Goal: Information Seeking & Learning: Learn about a topic

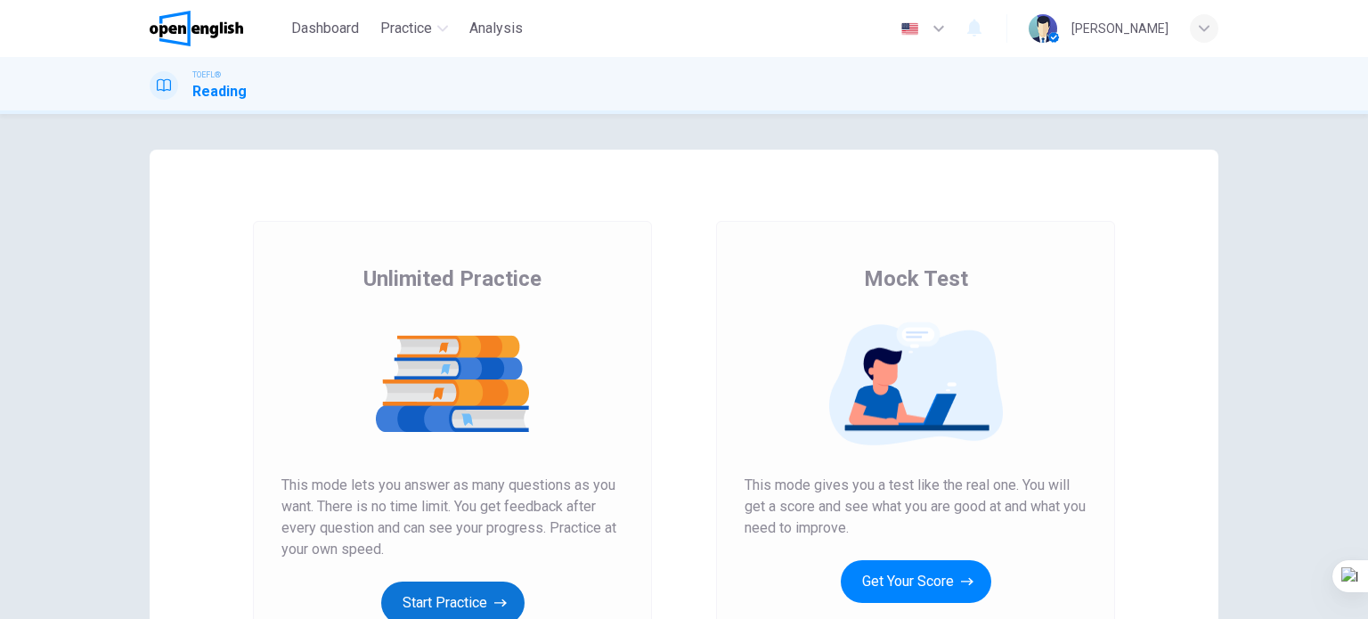
click at [437, 594] on button "Start Practice" at bounding box center [452, 603] width 143 height 43
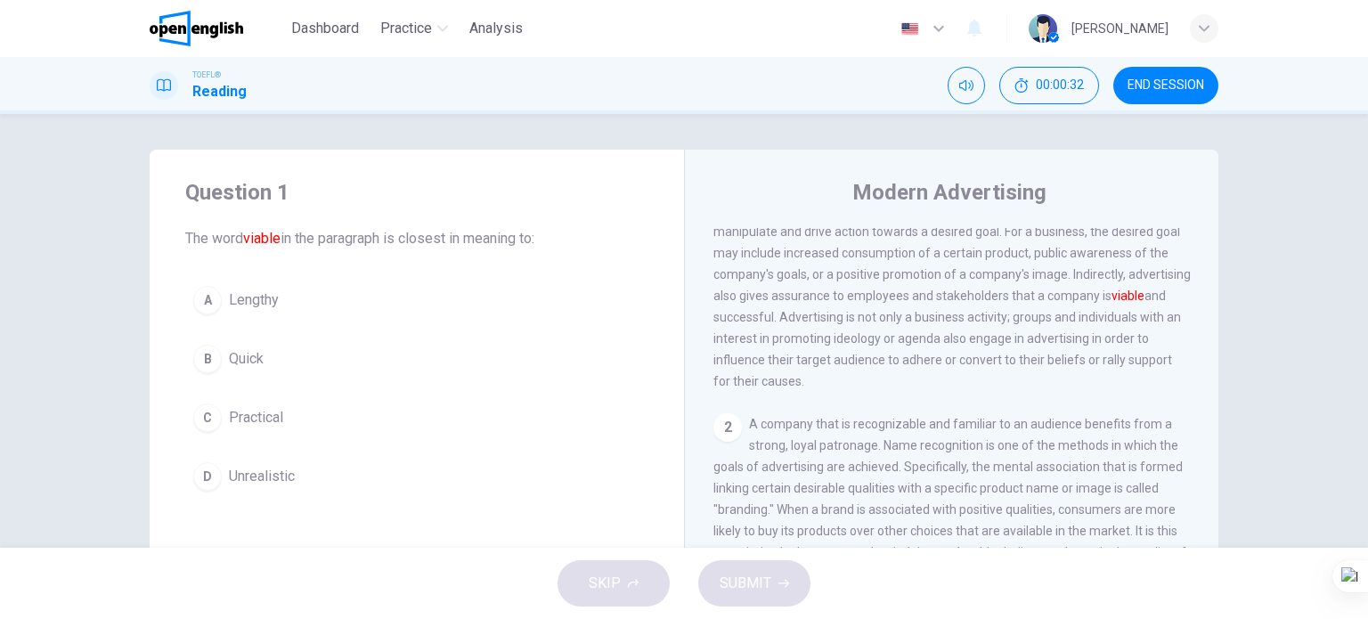
scroll to position [89, 0]
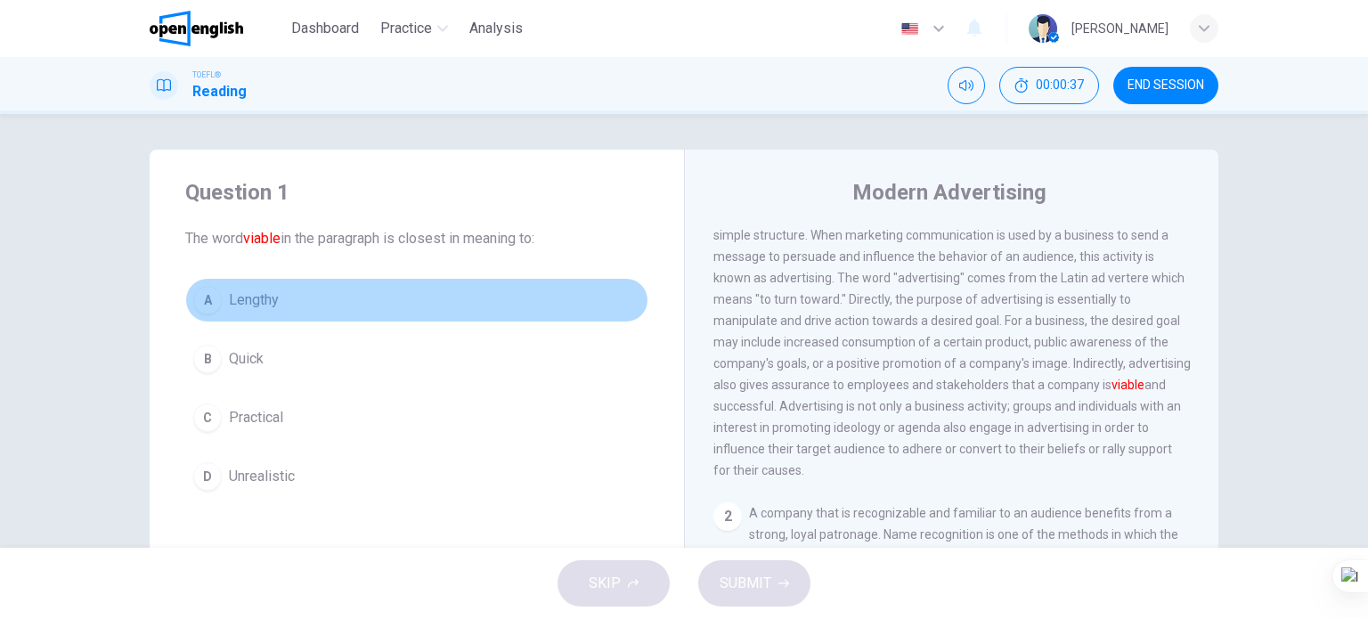
click at [263, 298] on span "Lengthy" at bounding box center [254, 299] width 50 height 21
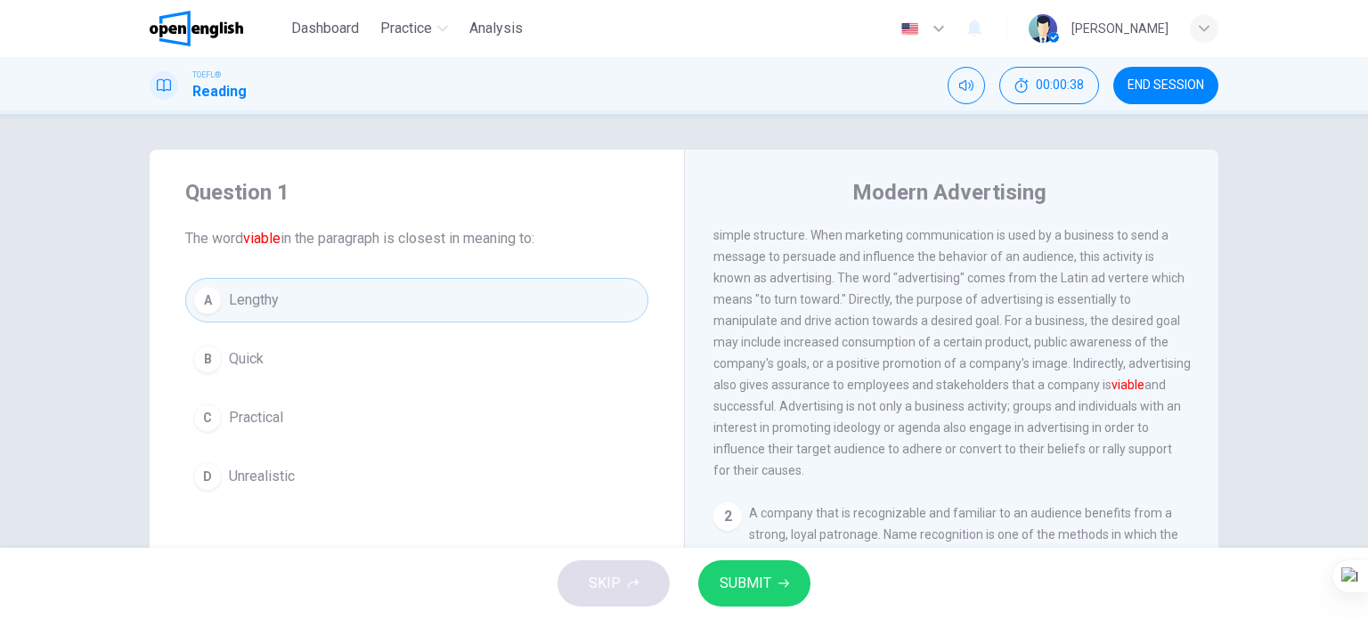
click at [734, 576] on span "SUBMIT" at bounding box center [746, 583] width 52 height 25
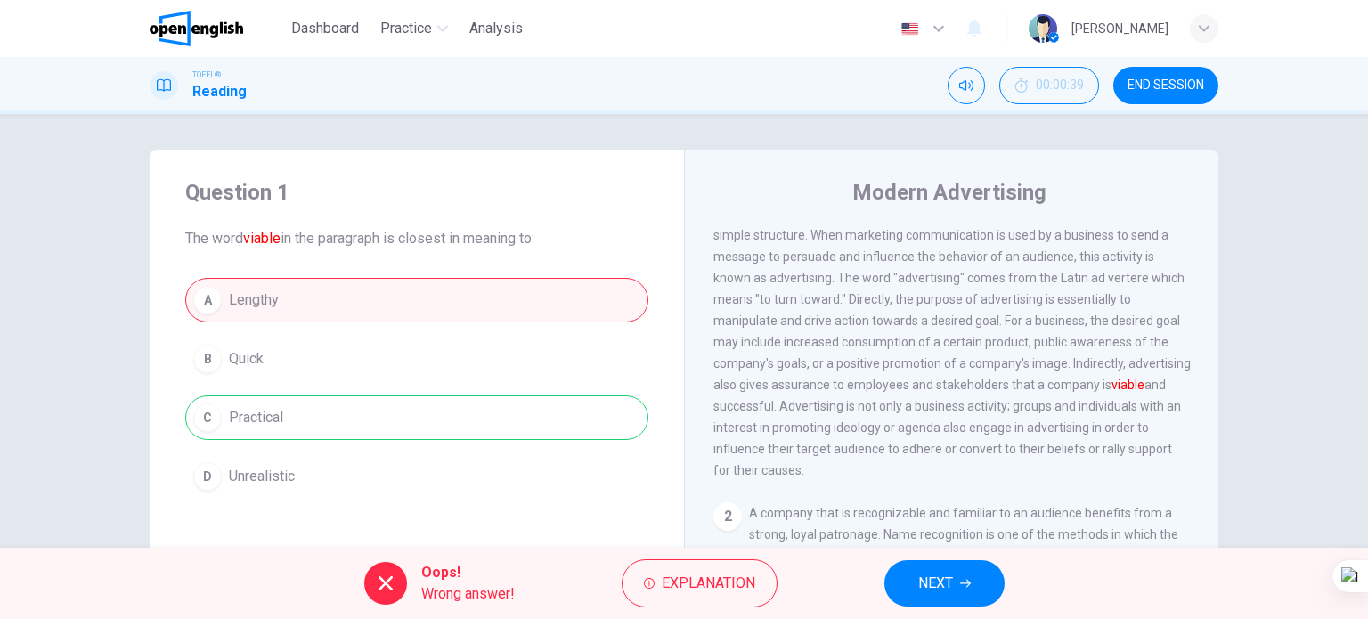
click at [943, 562] on button "NEXT" at bounding box center [944, 583] width 120 height 46
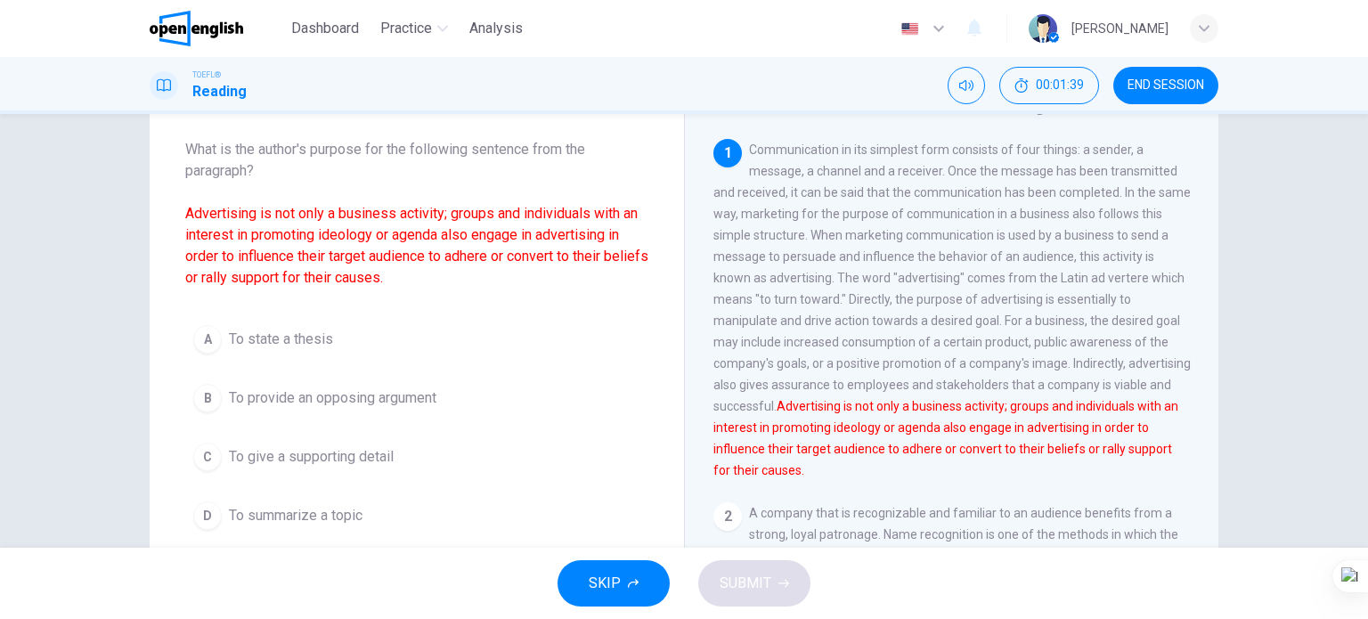
click at [296, 403] on span "To provide an opposing argument" at bounding box center [333, 397] width 208 height 21
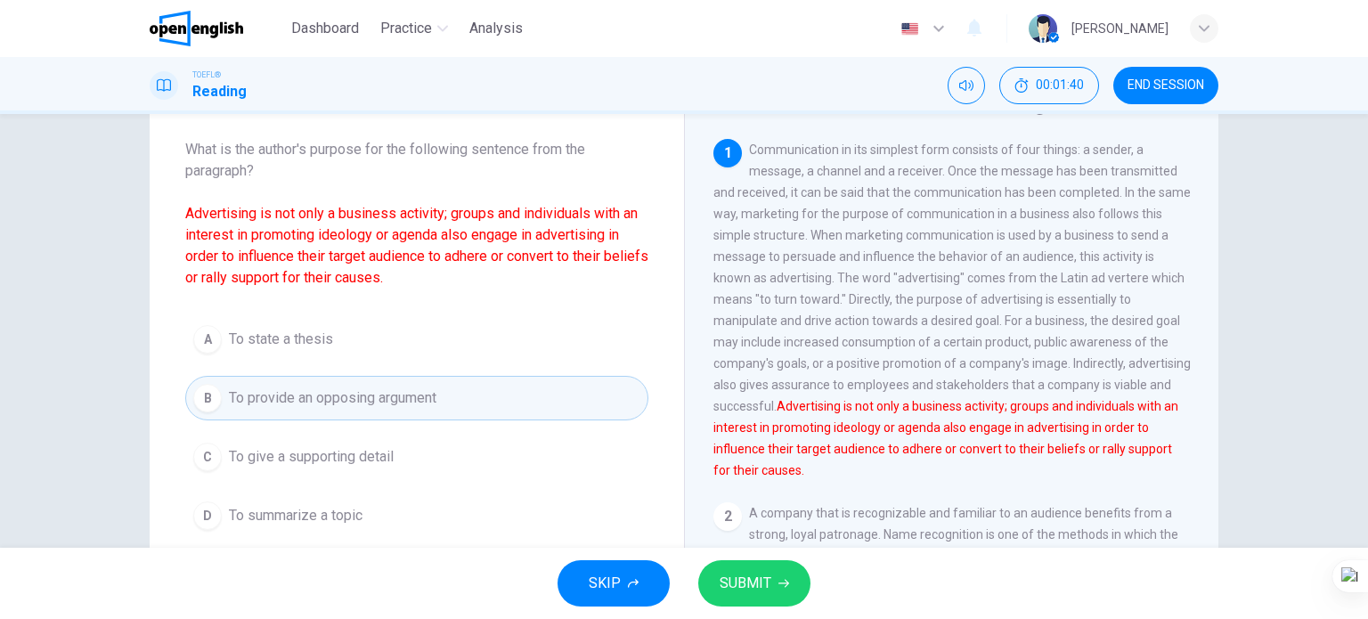
click at [752, 594] on span "SUBMIT" at bounding box center [746, 583] width 52 height 25
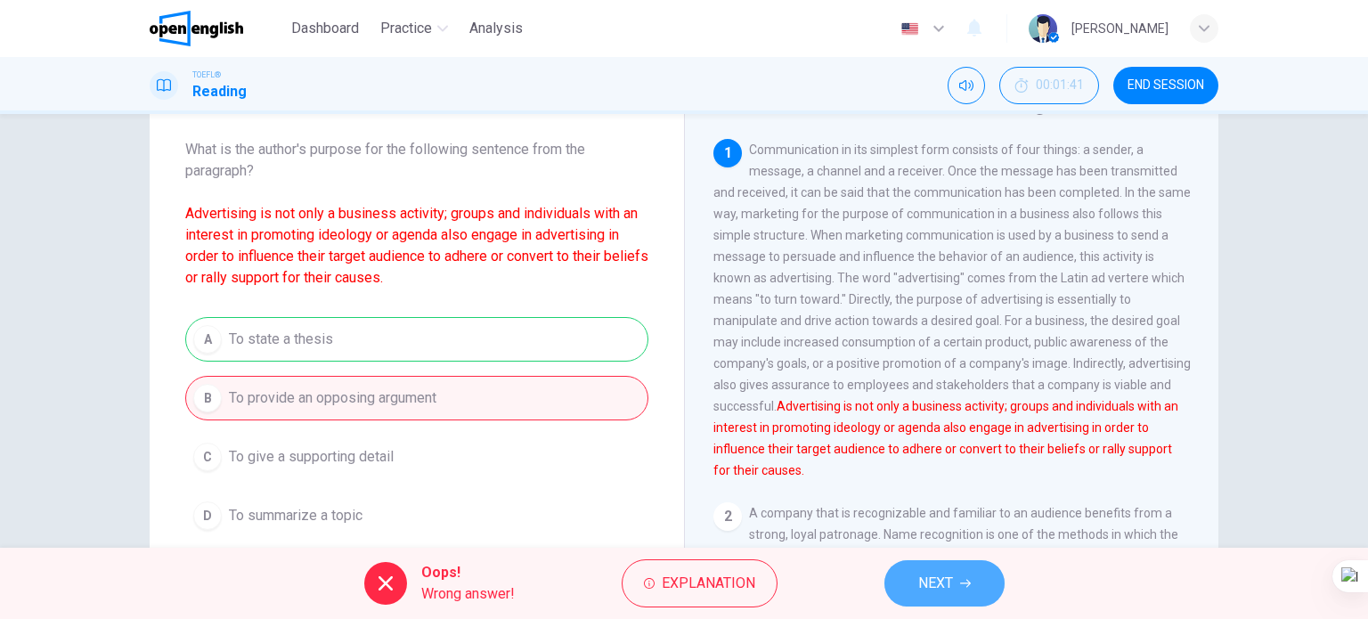
click at [947, 573] on span "NEXT" at bounding box center [935, 583] width 35 height 25
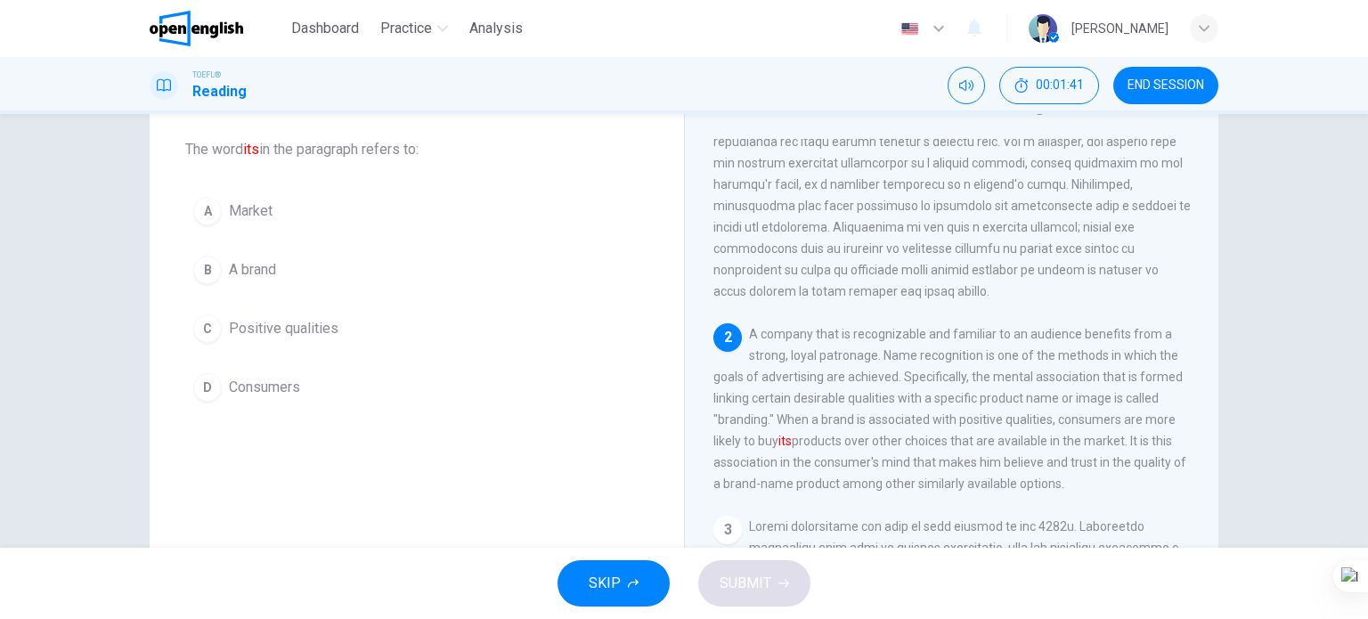
scroll to position [217, 0]
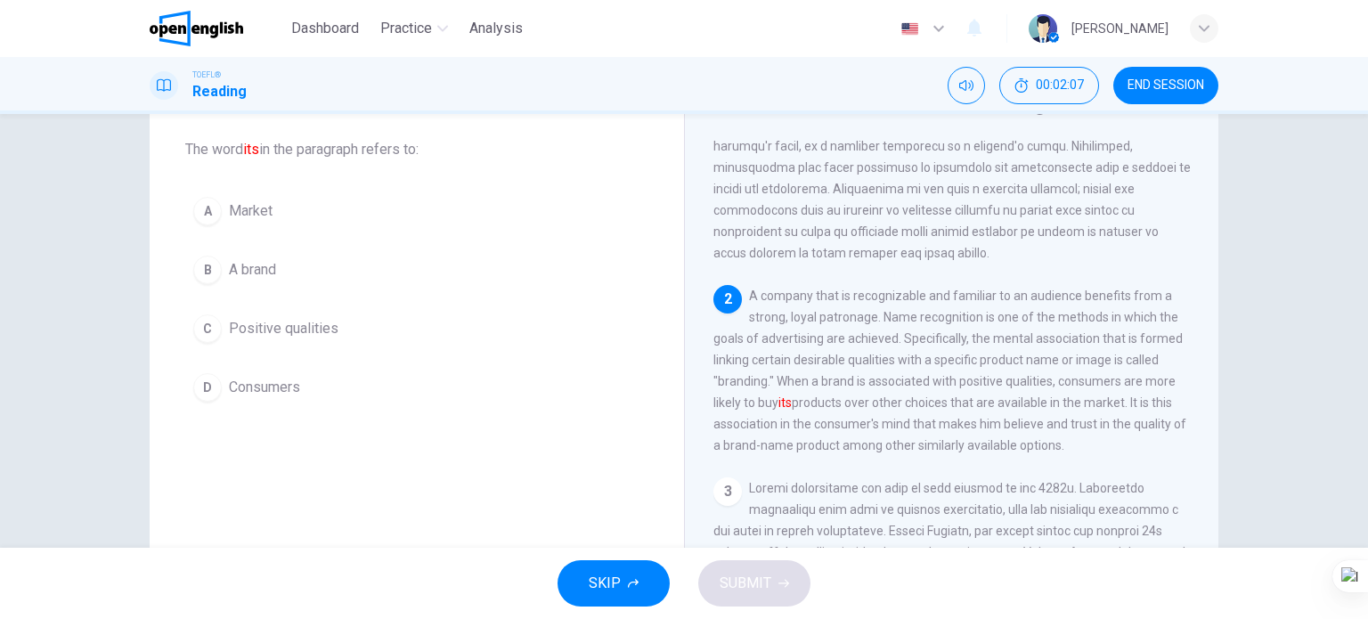
click at [260, 278] on span "A brand" at bounding box center [252, 269] width 47 height 21
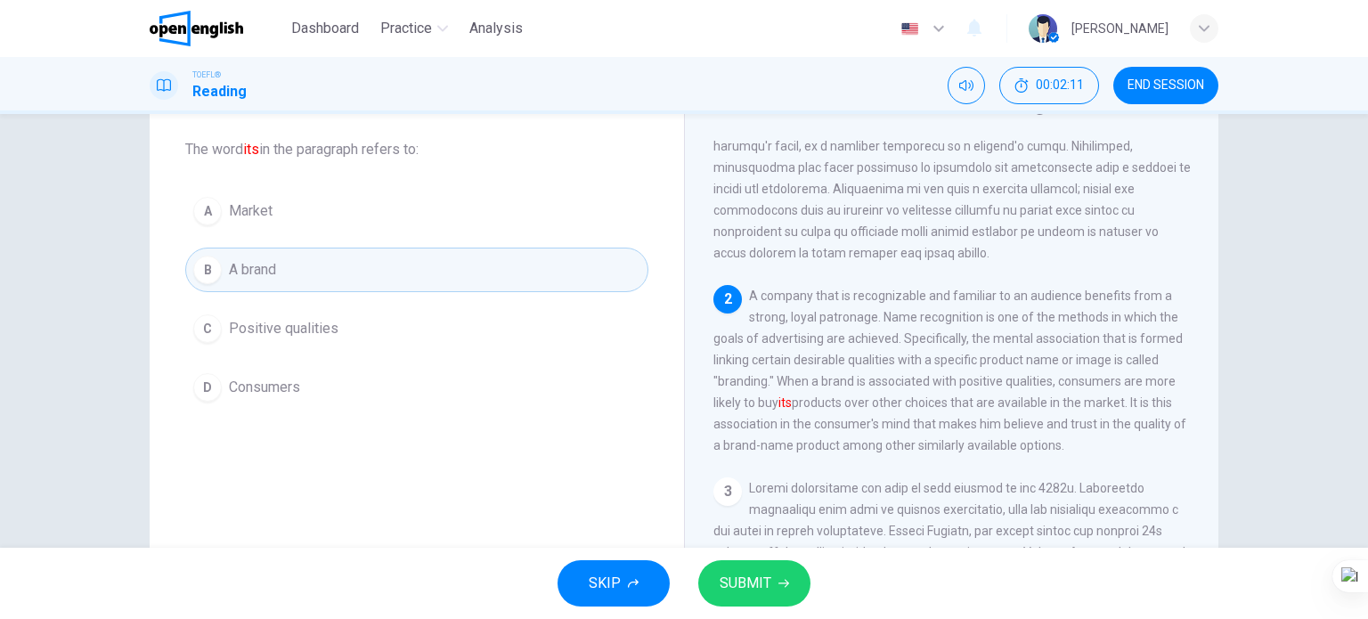
click at [725, 580] on span "SUBMIT" at bounding box center [746, 583] width 52 height 25
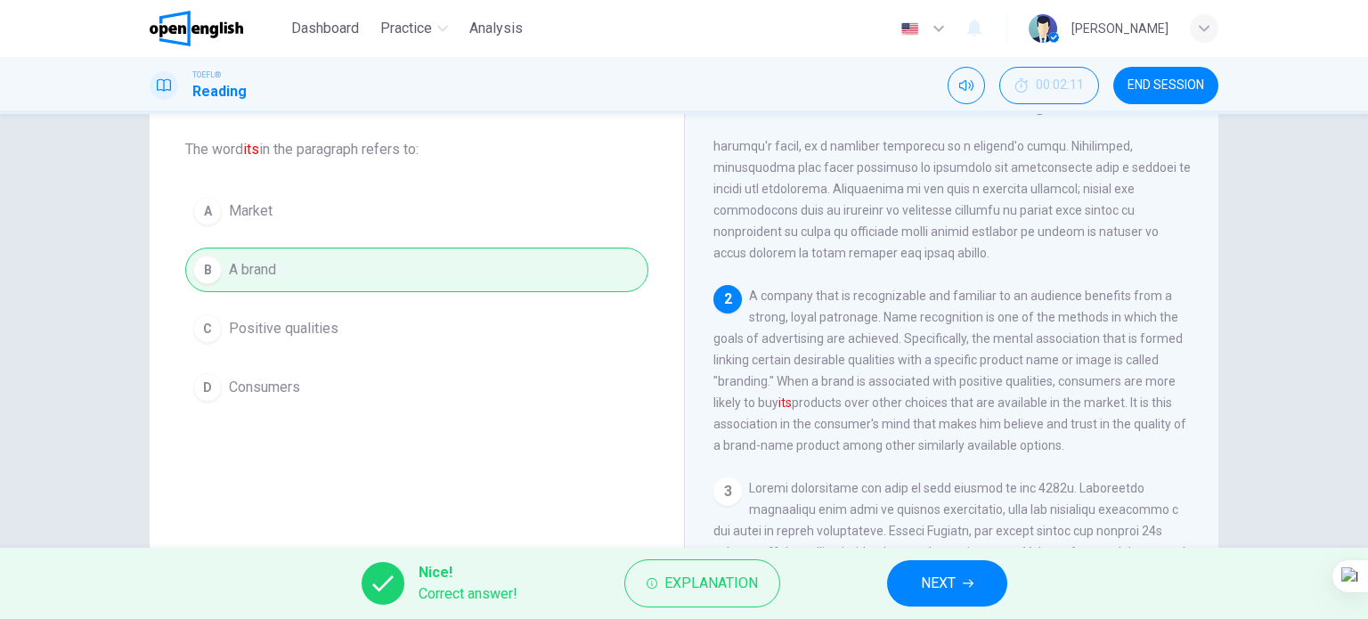
click at [928, 569] on button "NEXT" at bounding box center [947, 583] width 120 height 46
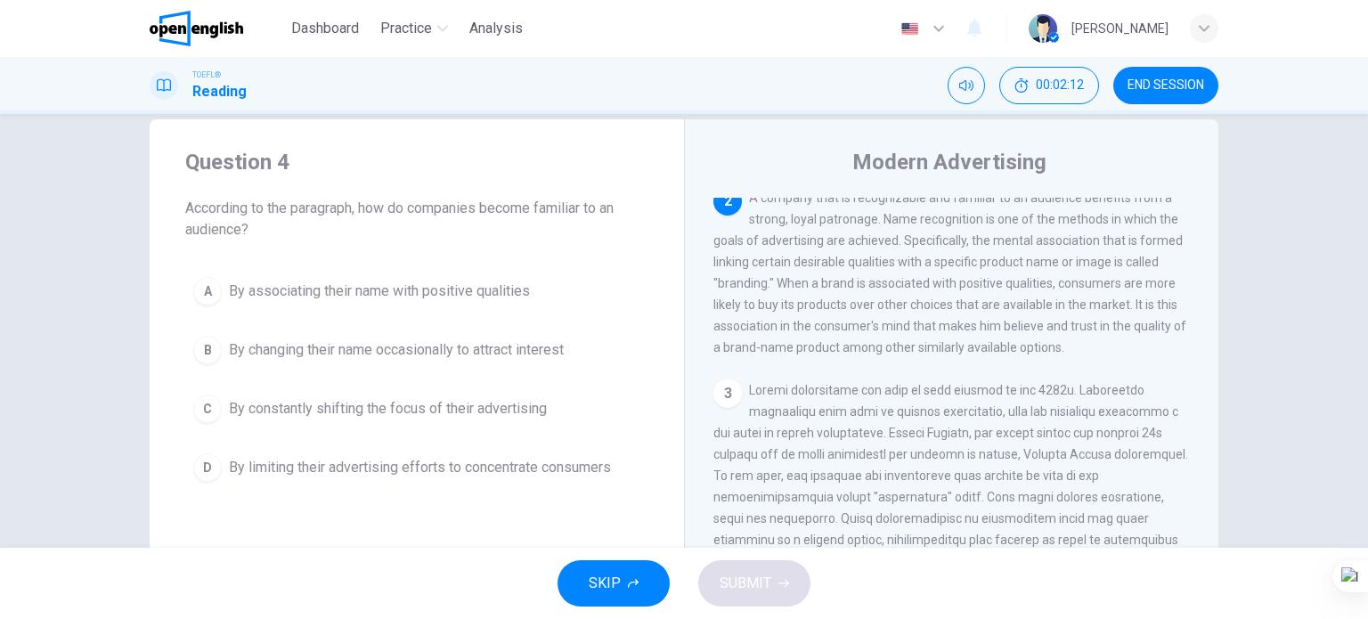
scroll to position [0, 0]
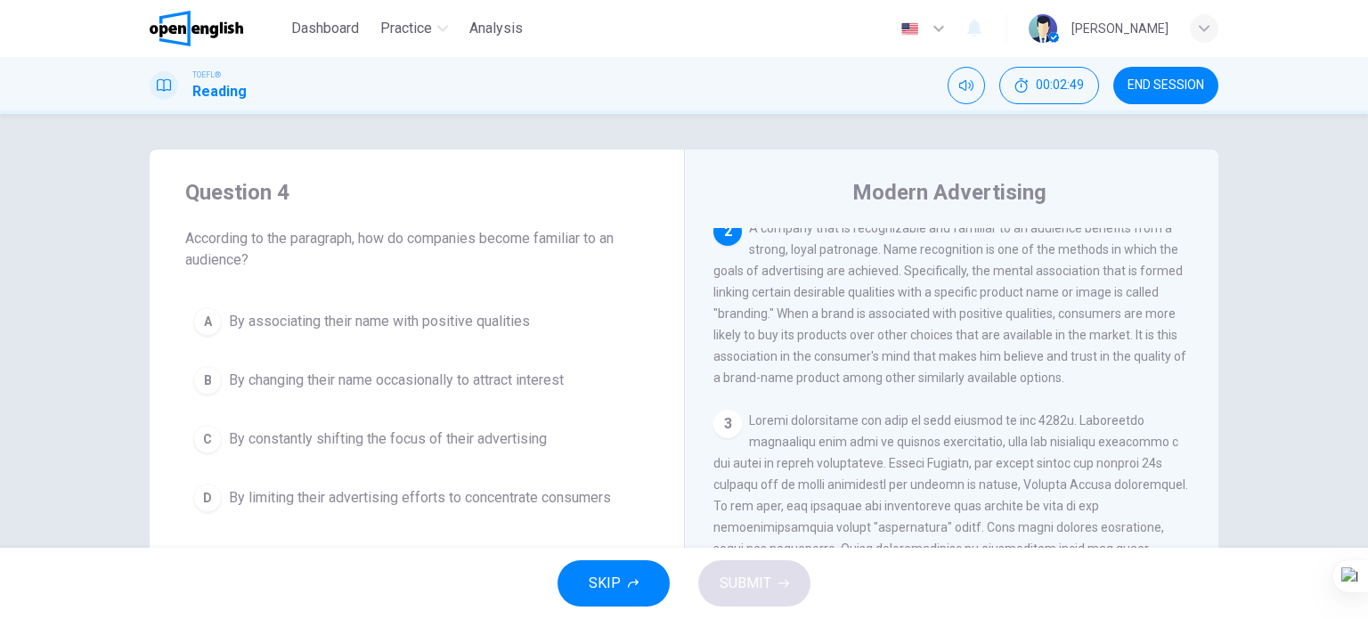
click at [328, 498] on span "By limiting their advertising efforts to concentrate consumers" at bounding box center [420, 497] width 382 height 21
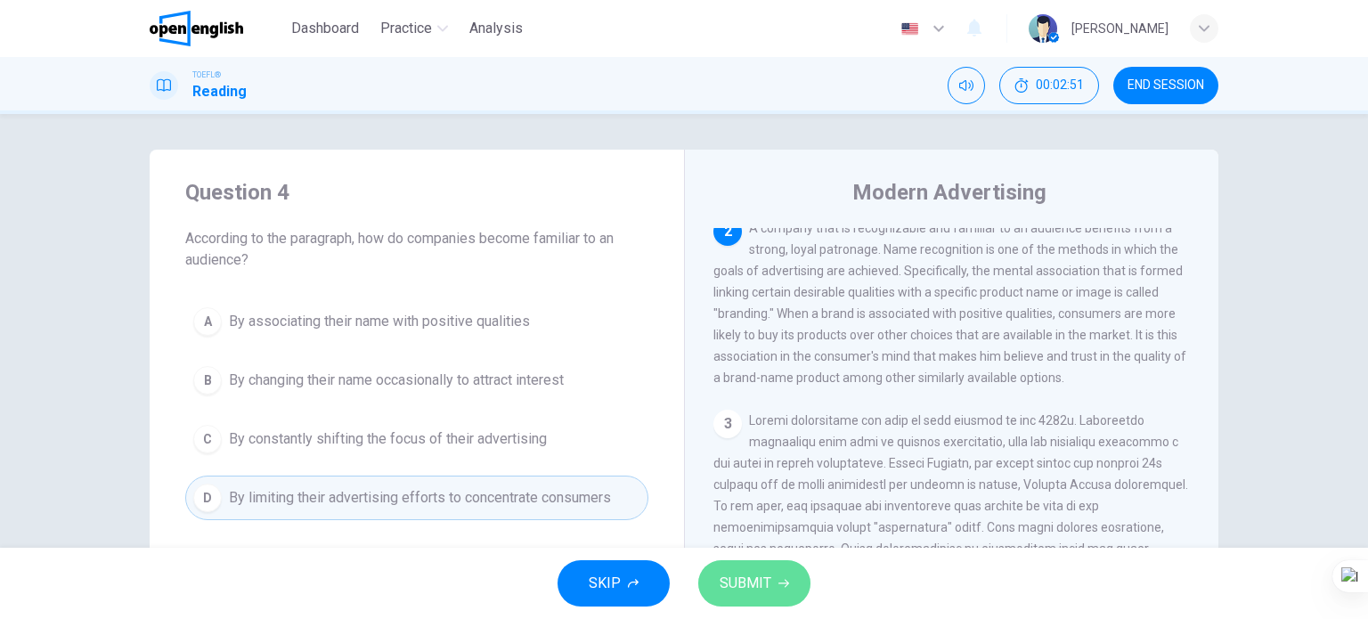
click at [768, 576] on span "SUBMIT" at bounding box center [746, 583] width 52 height 25
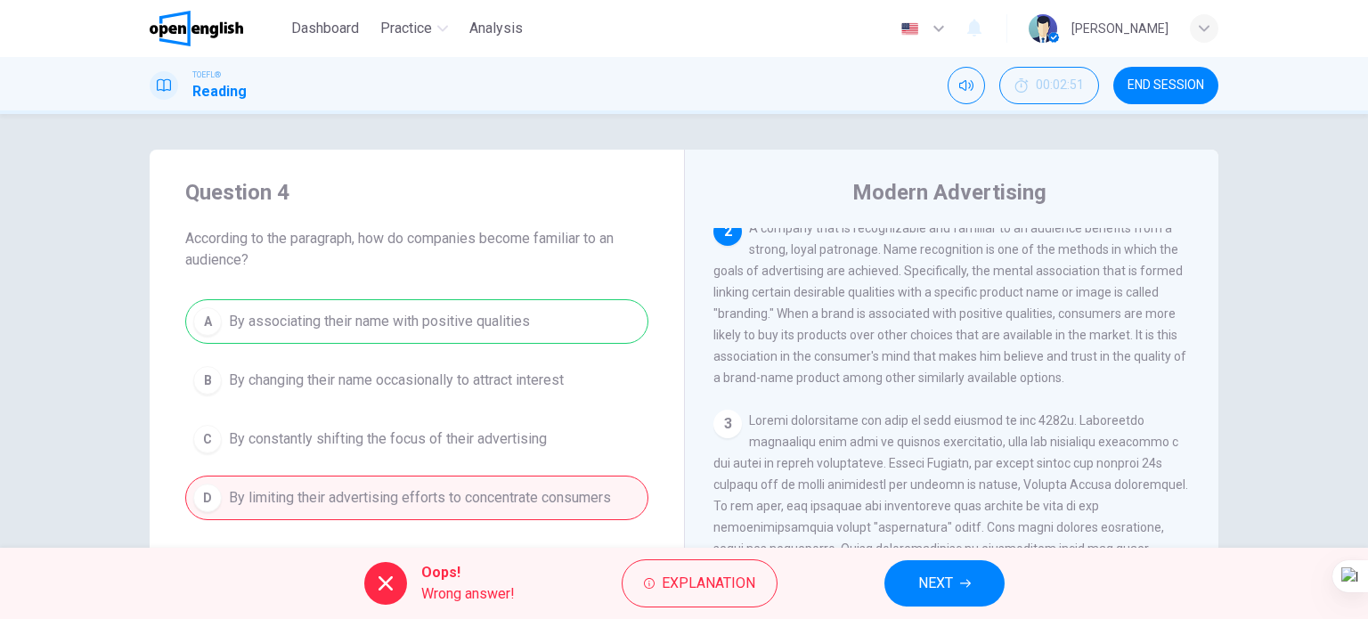
click at [968, 583] on icon "button" at bounding box center [965, 584] width 11 height 8
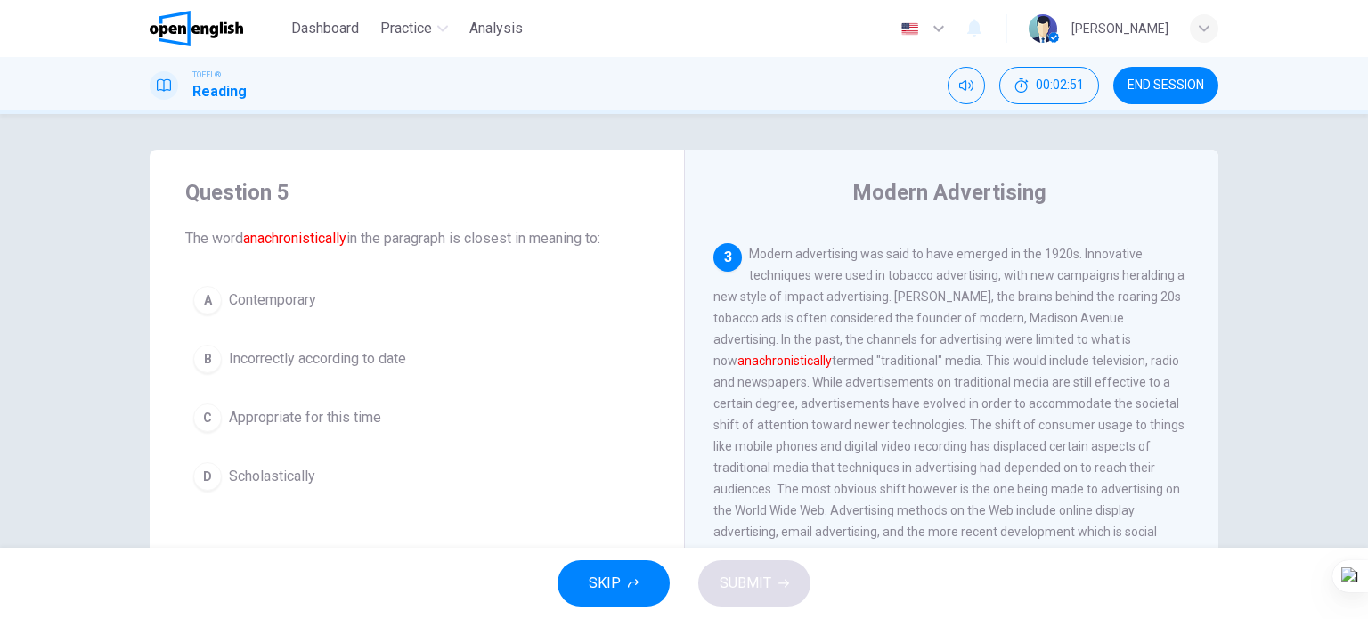
scroll to position [570, 0]
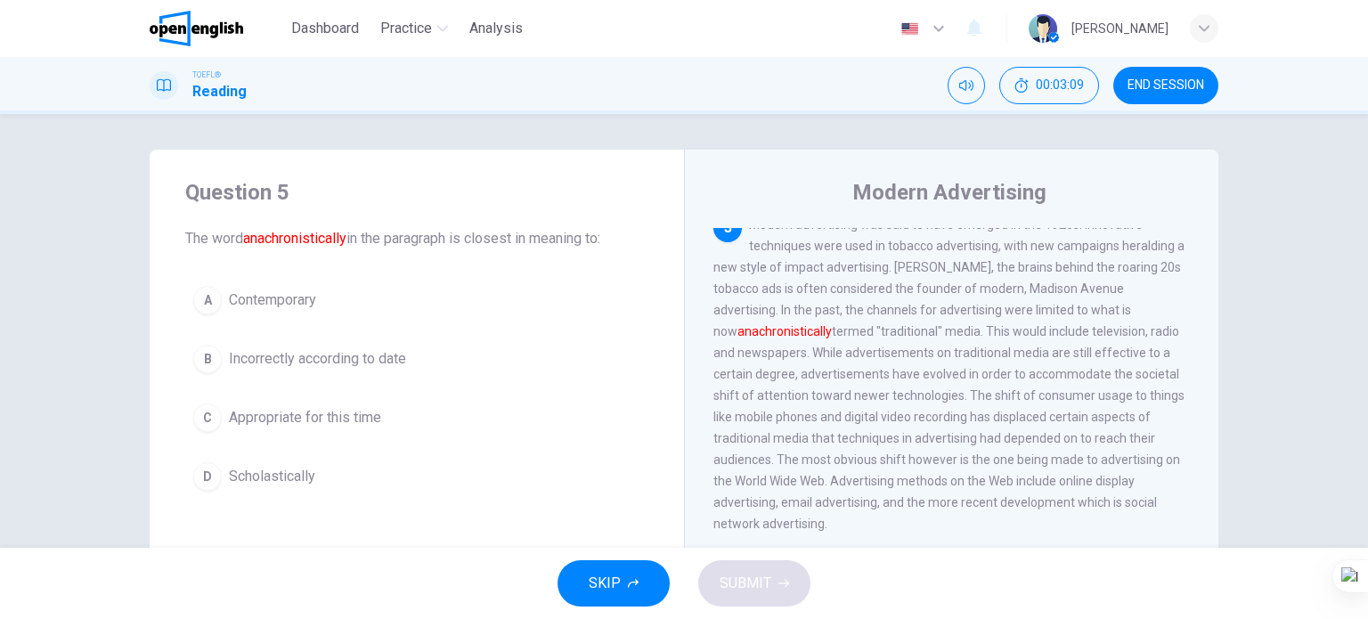
click at [299, 301] on span "Contemporary" at bounding box center [272, 299] width 87 height 21
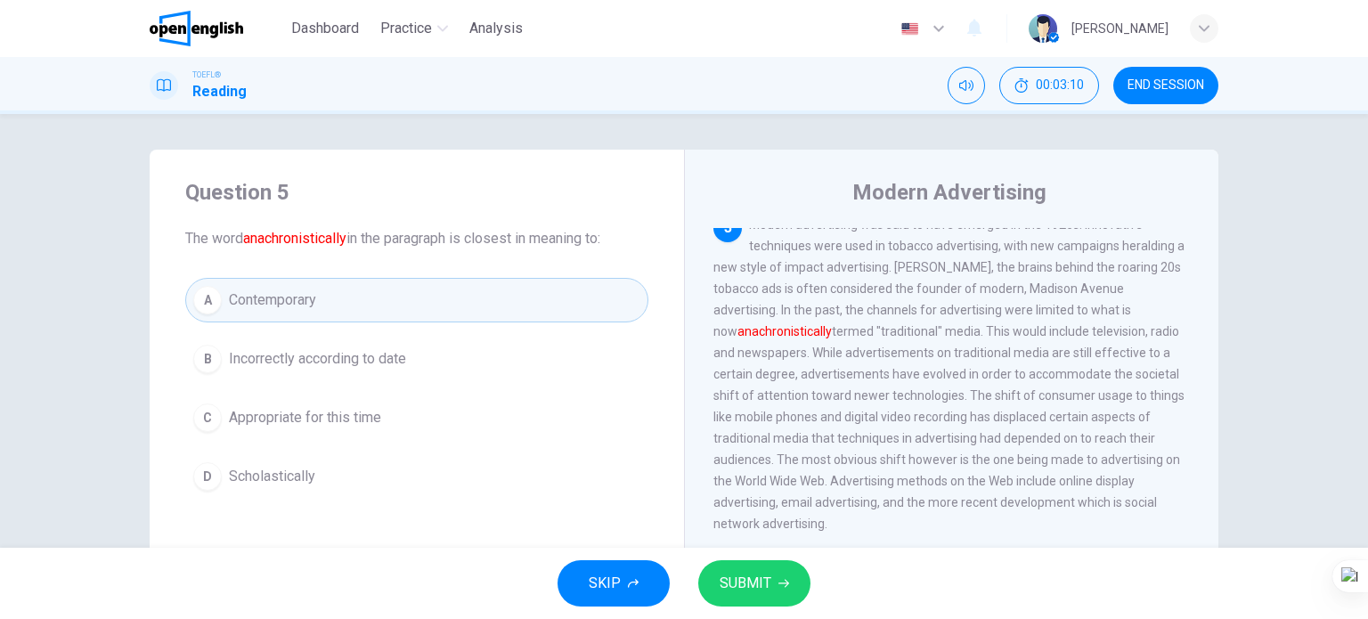
click at [741, 579] on span "SUBMIT" at bounding box center [746, 583] width 52 height 25
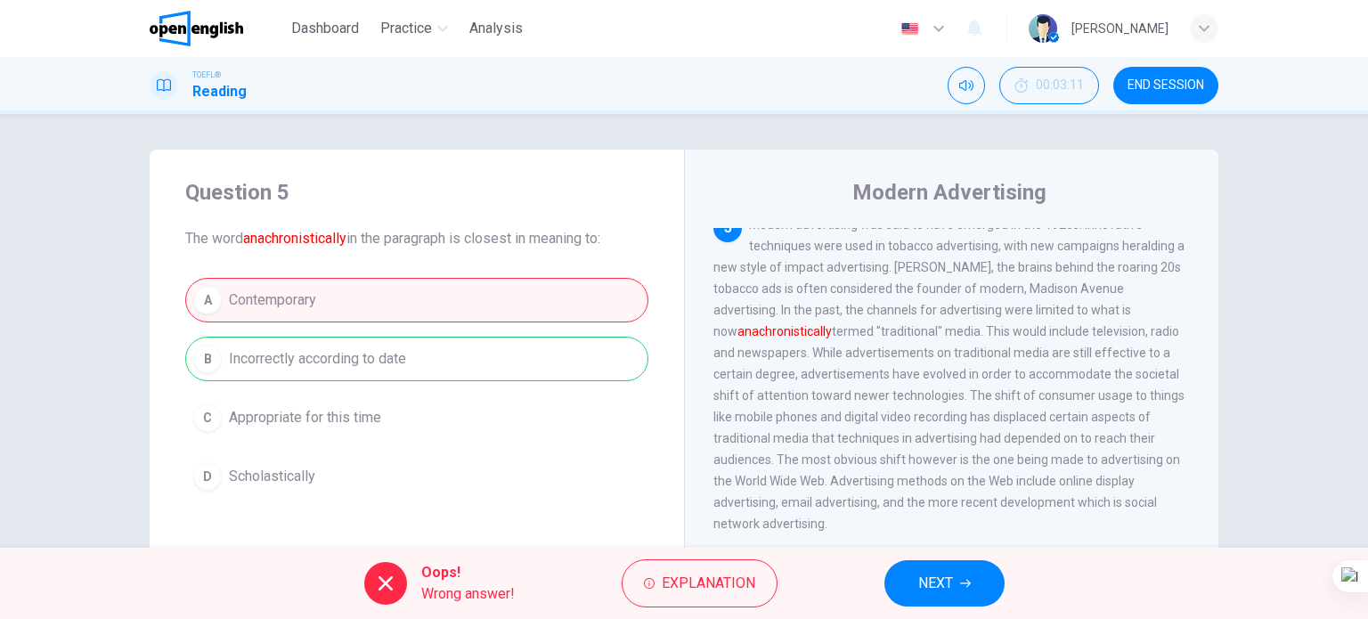
click at [921, 583] on span "NEXT" at bounding box center [935, 583] width 35 height 25
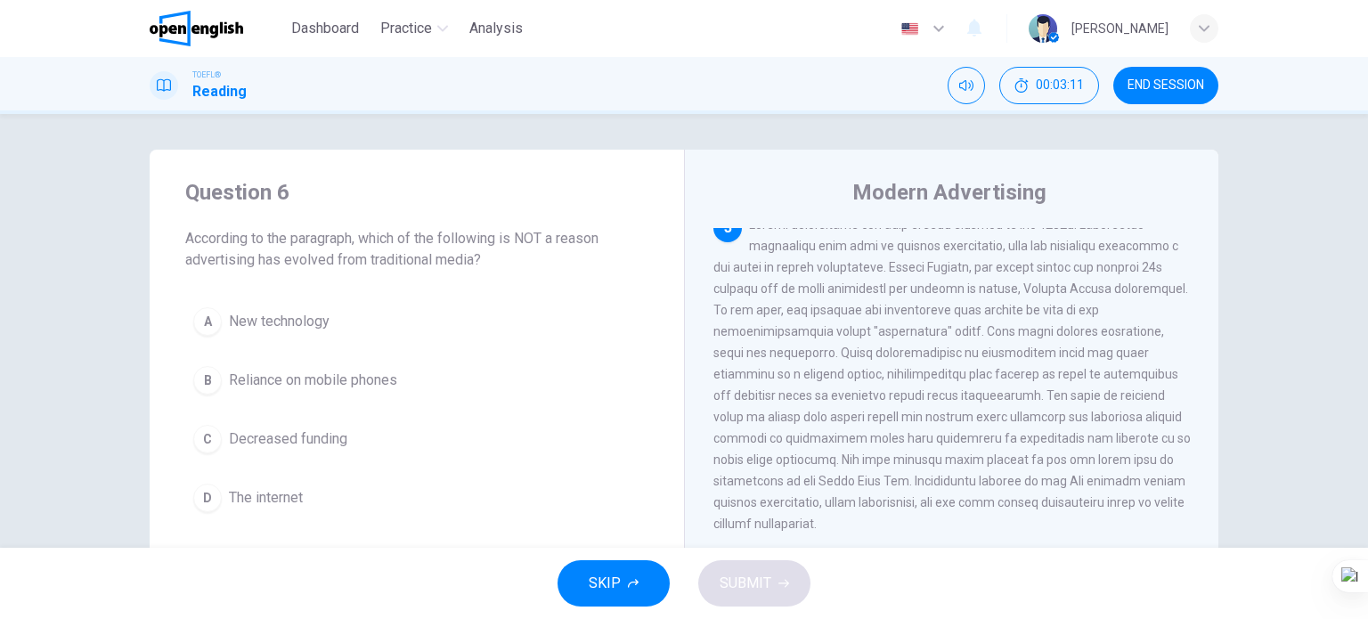
scroll to position [573, 0]
click at [265, 428] on span "Decreased funding" at bounding box center [288, 438] width 118 height 21
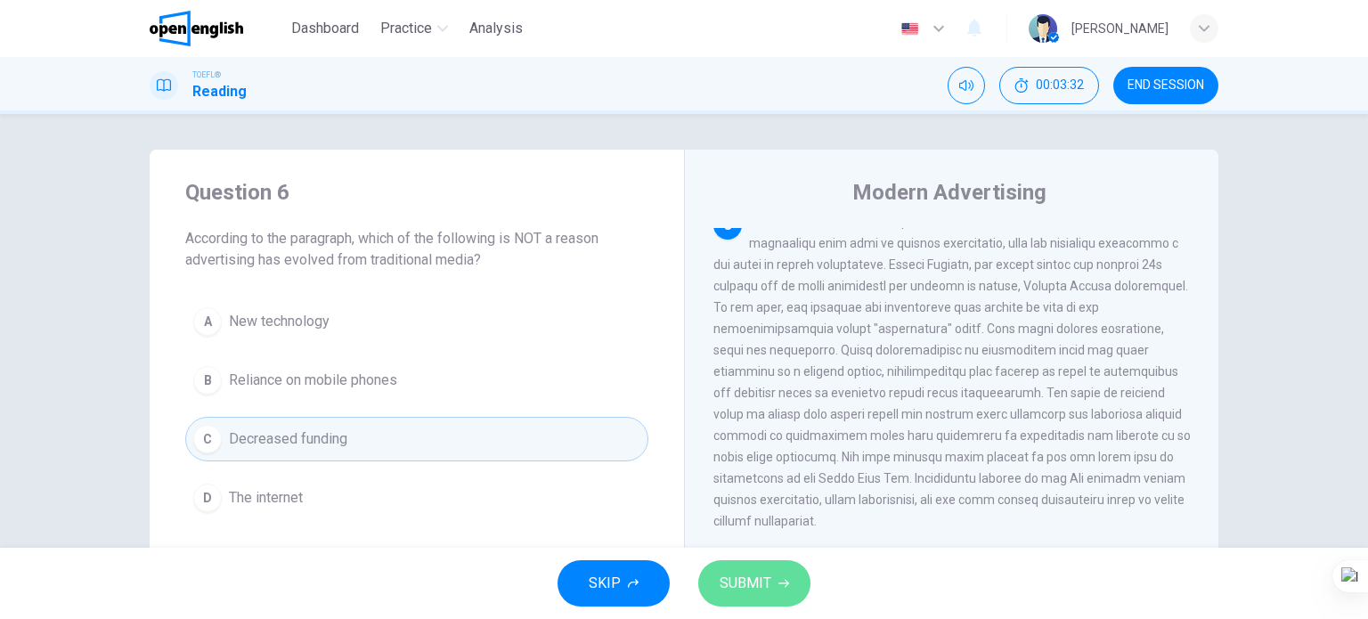
click at [780, 588] on icon "button" at bounding box center [783, 583] width 11 height 11
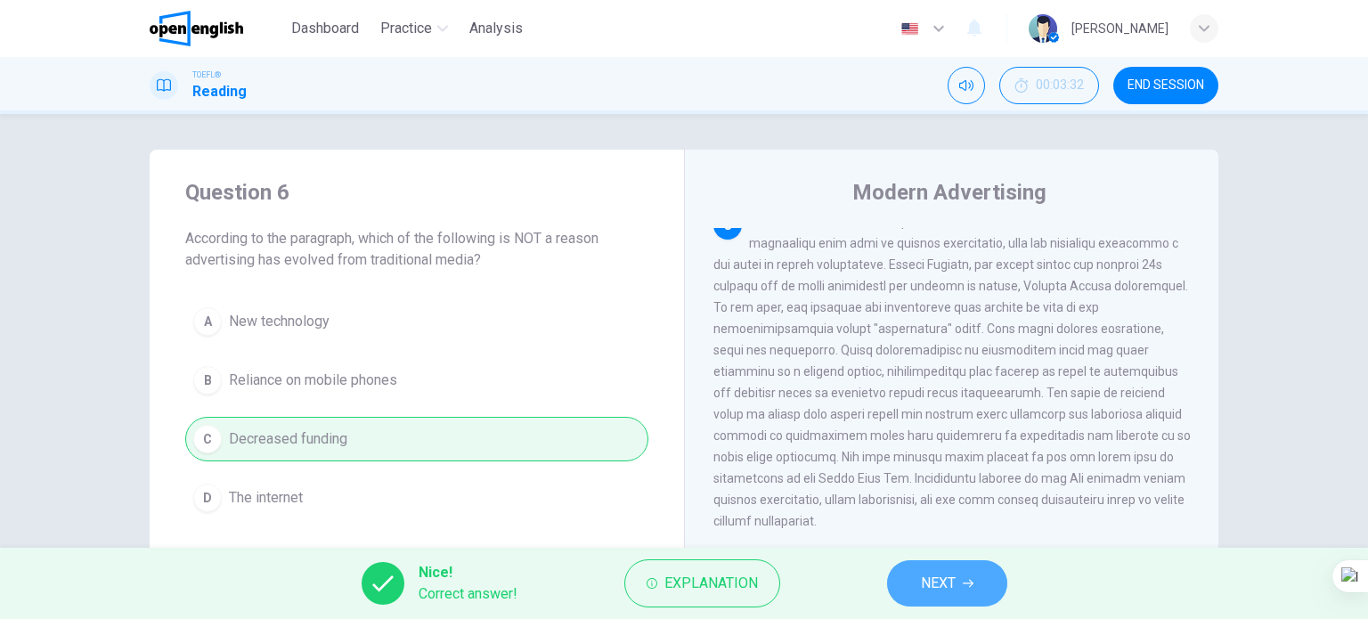
click at [919, 590] on button "NEXT" at bounding box center [947, 583] width 120 height 46
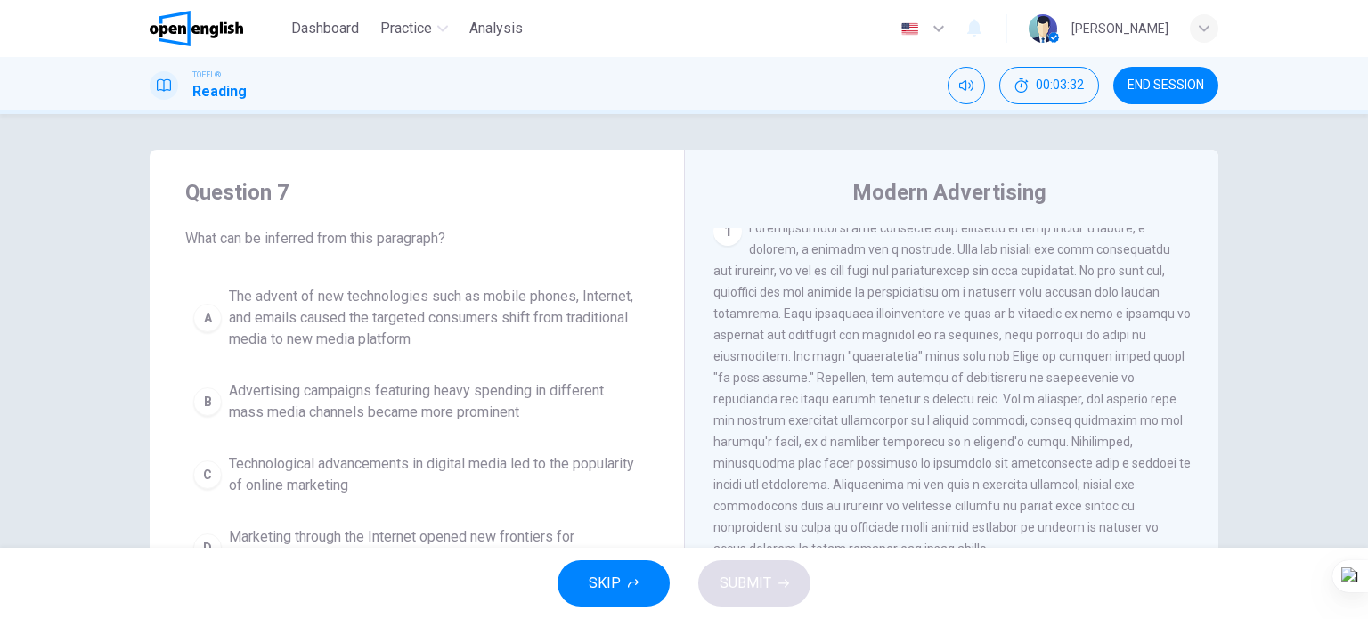
scroll to position [0, 0]
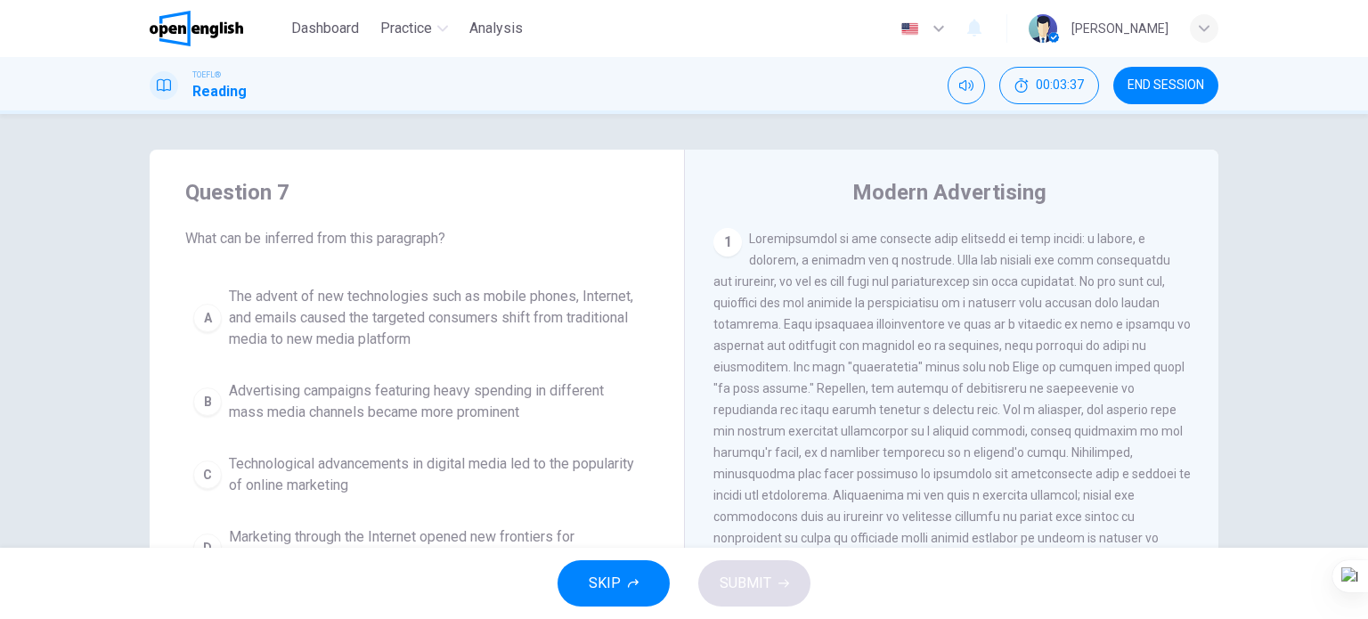
click at [1119, 85] on button "END SESSION" at bounding box center [1165, 85] width 105 height 37
